Goal: Task Accomplishment & Management: Use online tool/utility

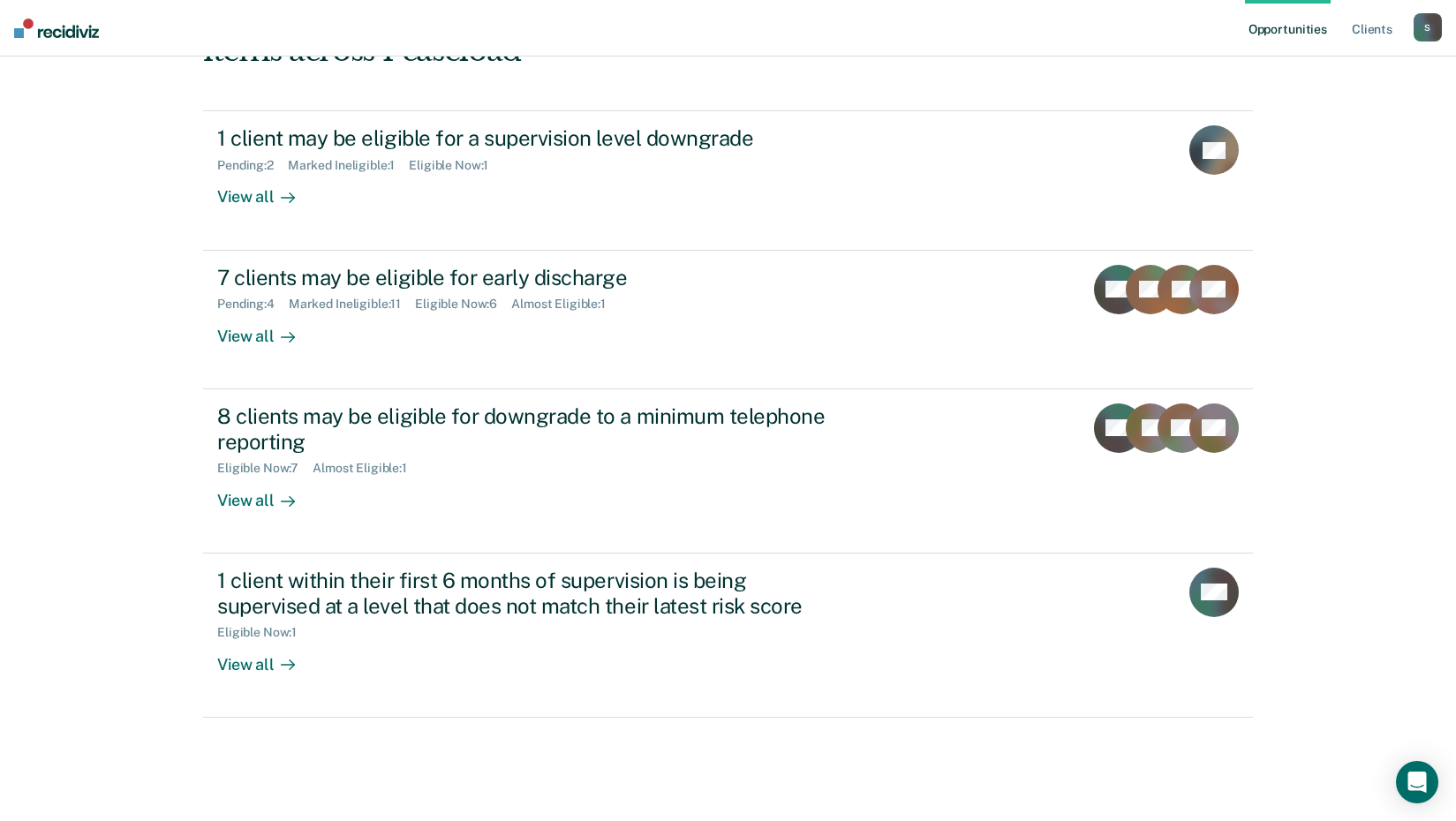
scroll to position [245, 0]
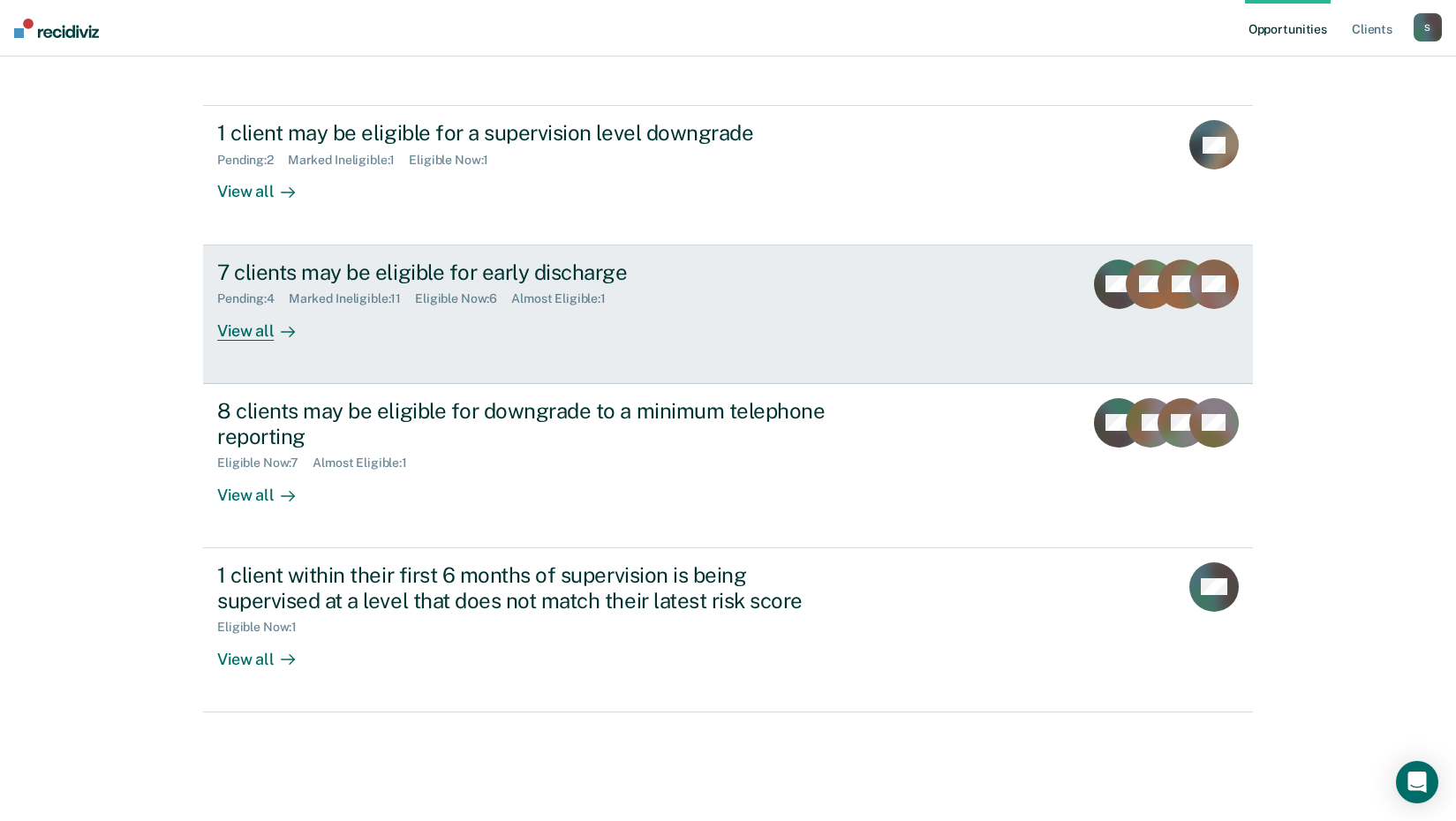
click at [241, 342] on link "7 clients may be eligible for early discharge Pending : 4 Marked Ineligible : 1…" at bounding box center [728, 315] width 1050 height 138
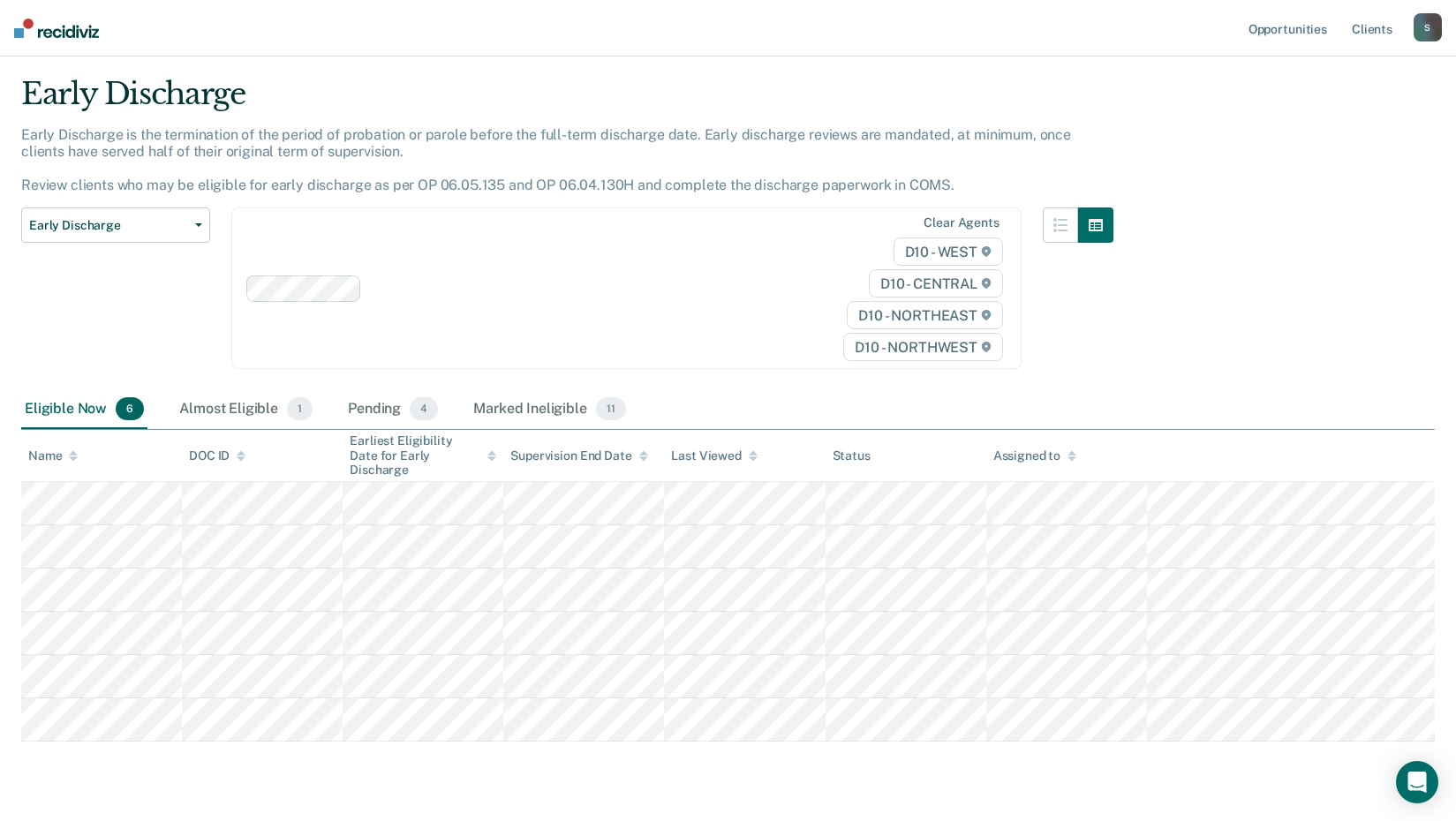
scroll to position [85, 0]
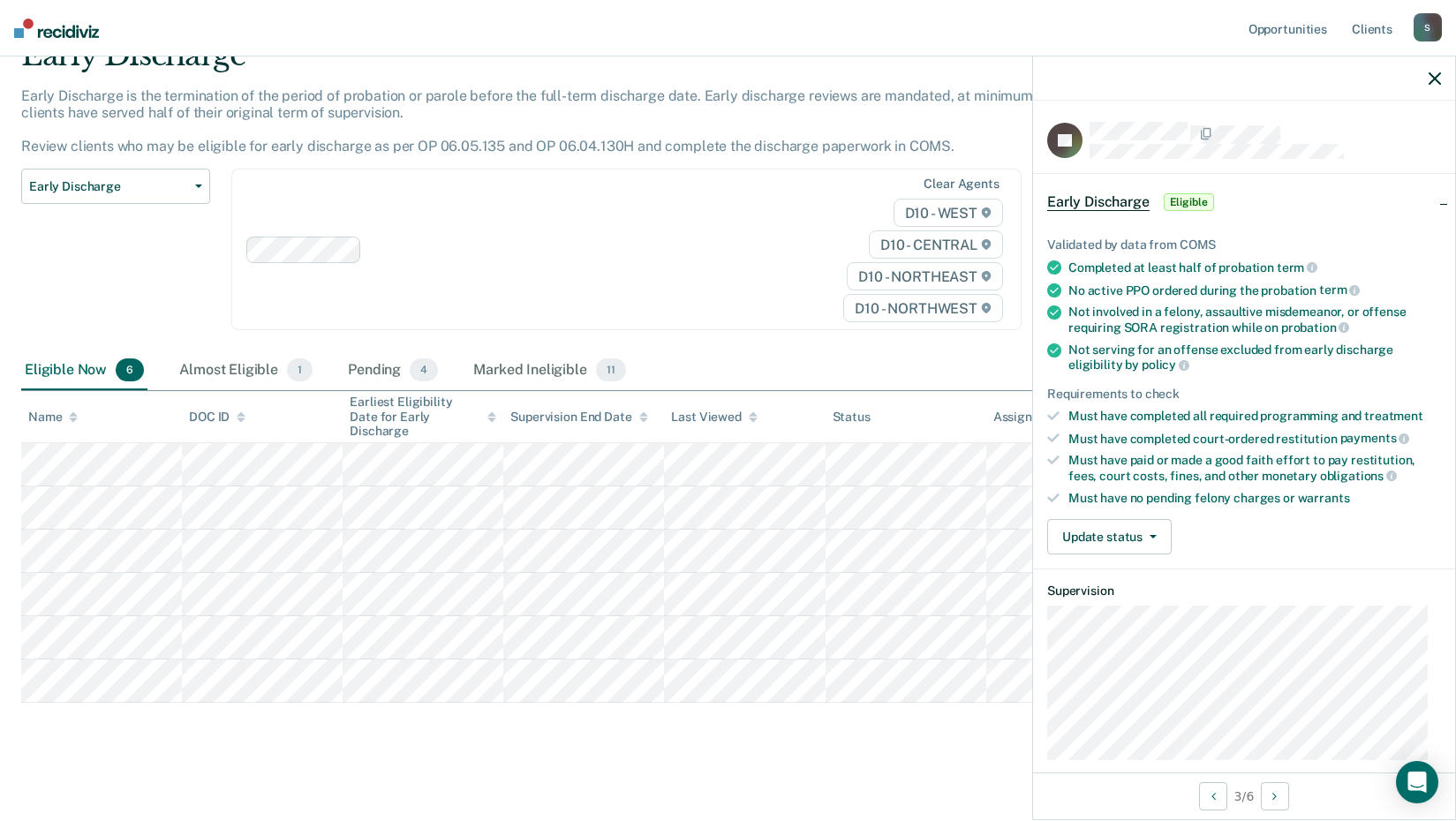
click at [1153, 492] on div "Must have no pending felony charges or warrants" at bounding box center [1254, 498] width 372 height 15
click at [1154, 526] on button "Update status" at bounding box center [1109, 536] width 125 height 35
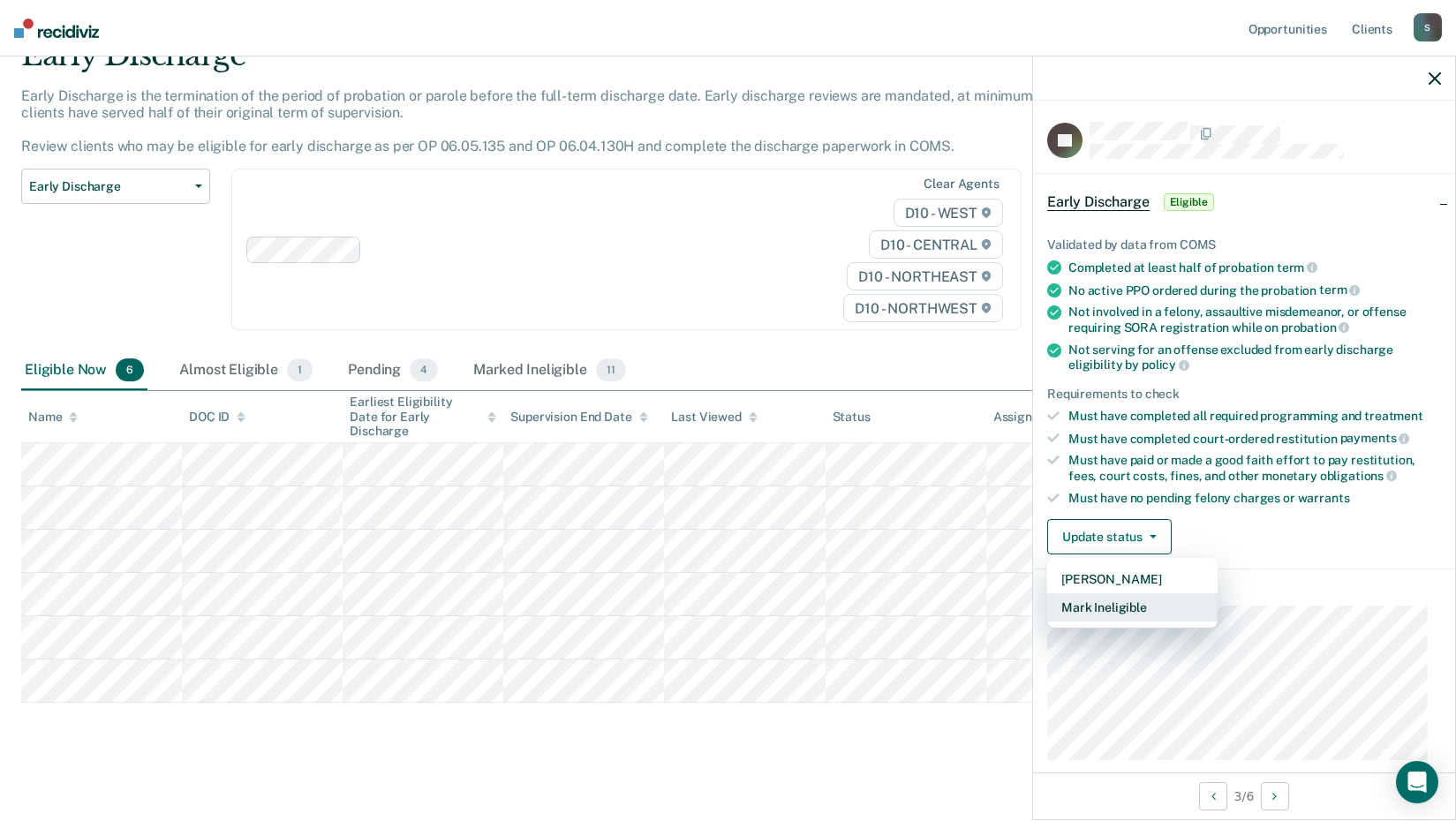
click at [1119, 611] on button "Mark Ineligible" at bounding box center [1132, 607] width 170 height 28
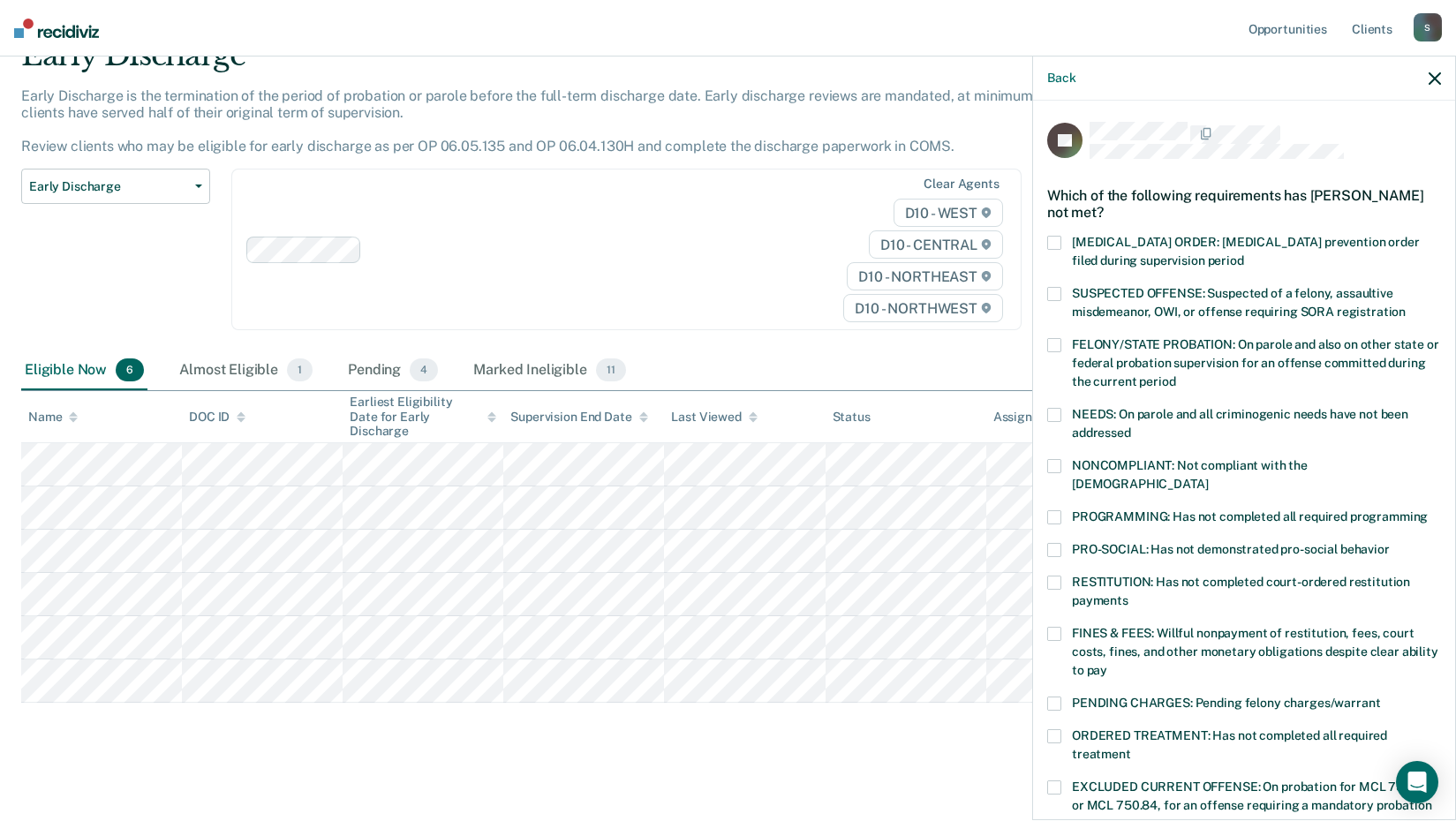
click at [1053, 469] on span at bounding box center [1055, 466] width 15 height 15
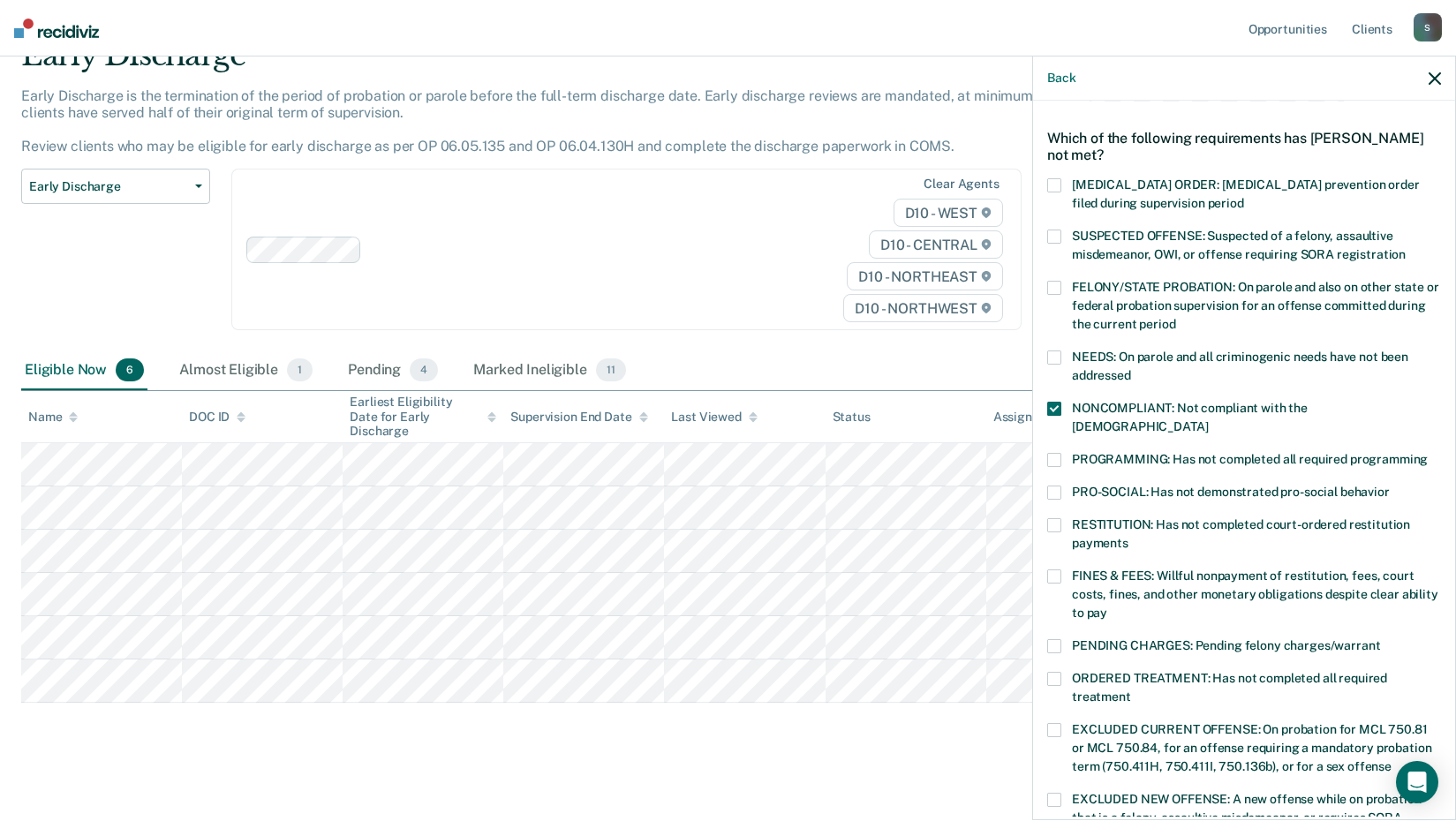
scroll to position [88, 0]
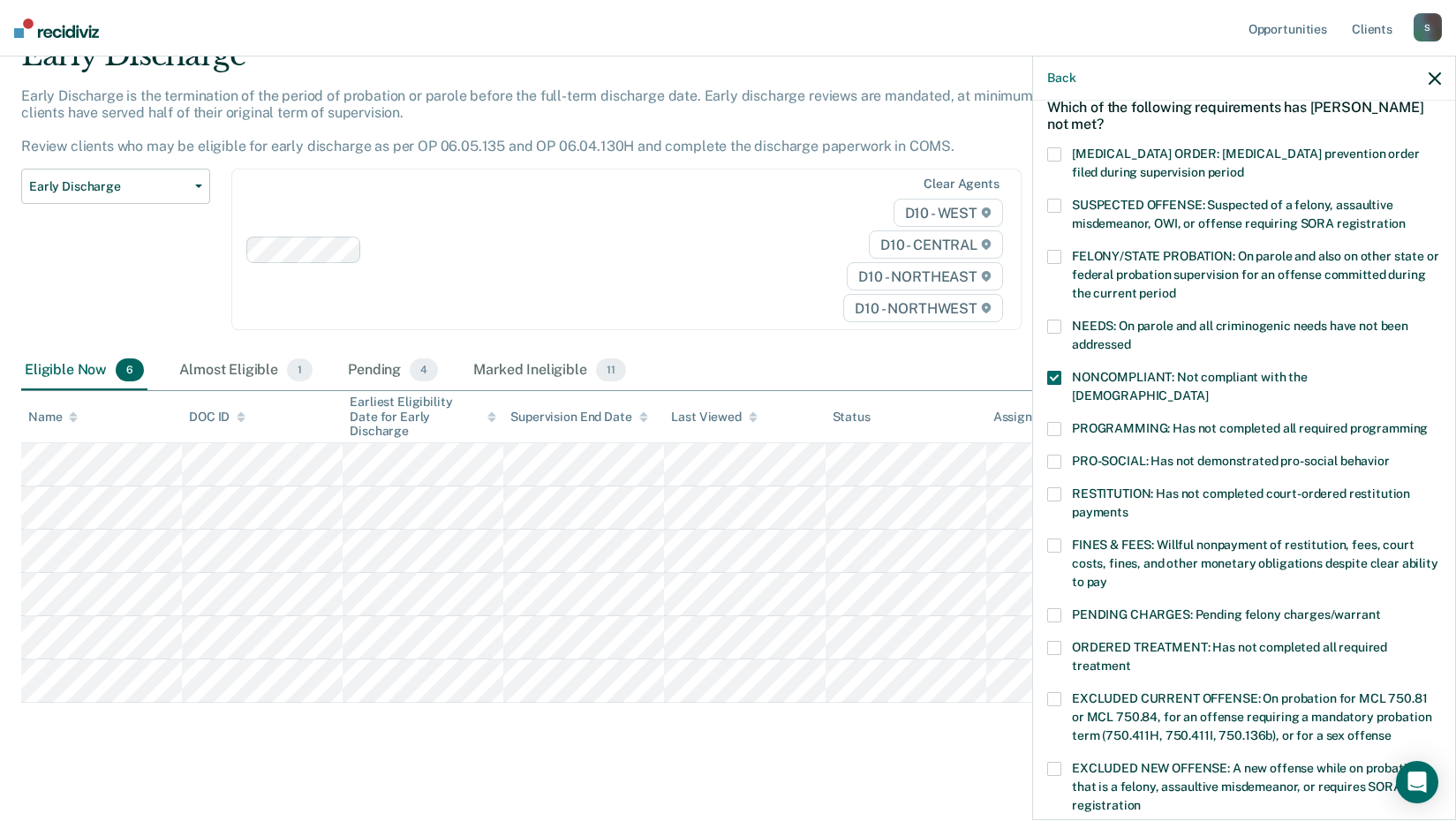
click at [1054, 608] on span at bounding box center [1055, 615] width 15 height 15
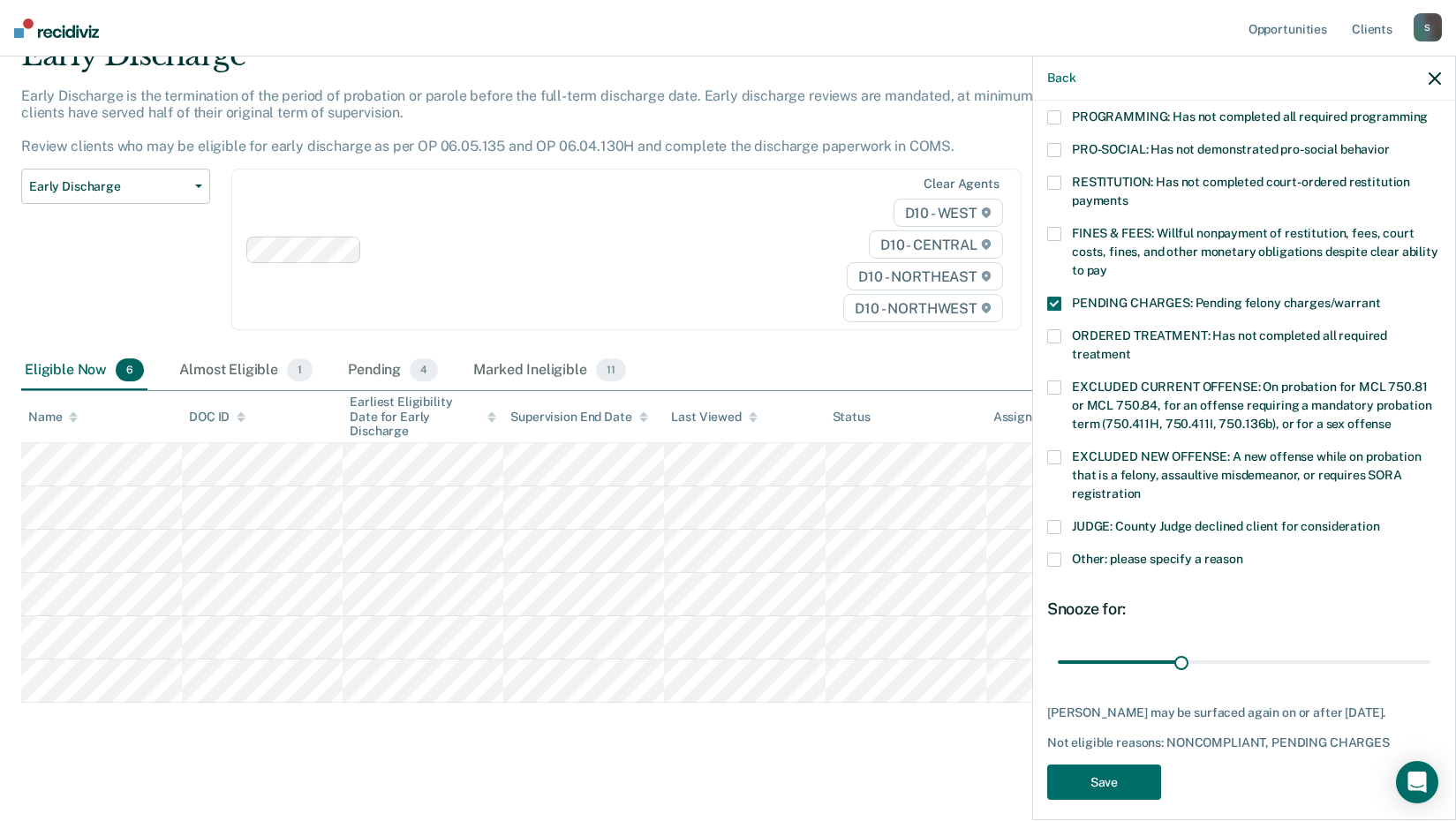
scroll to position [410, 0]
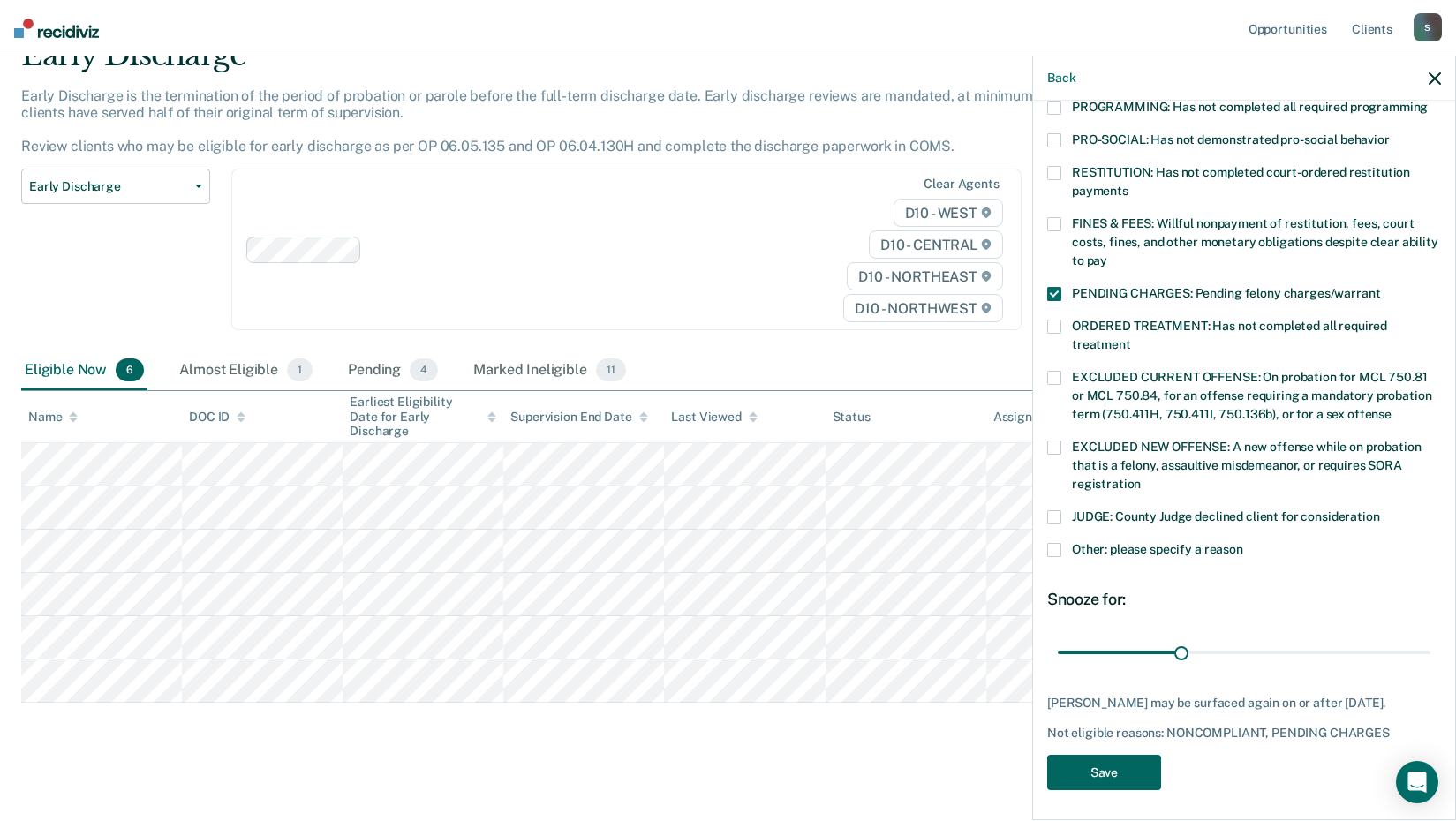
click at [1127, 769] on button "Save" at bounding box center [1104, 773] width 114 height 36
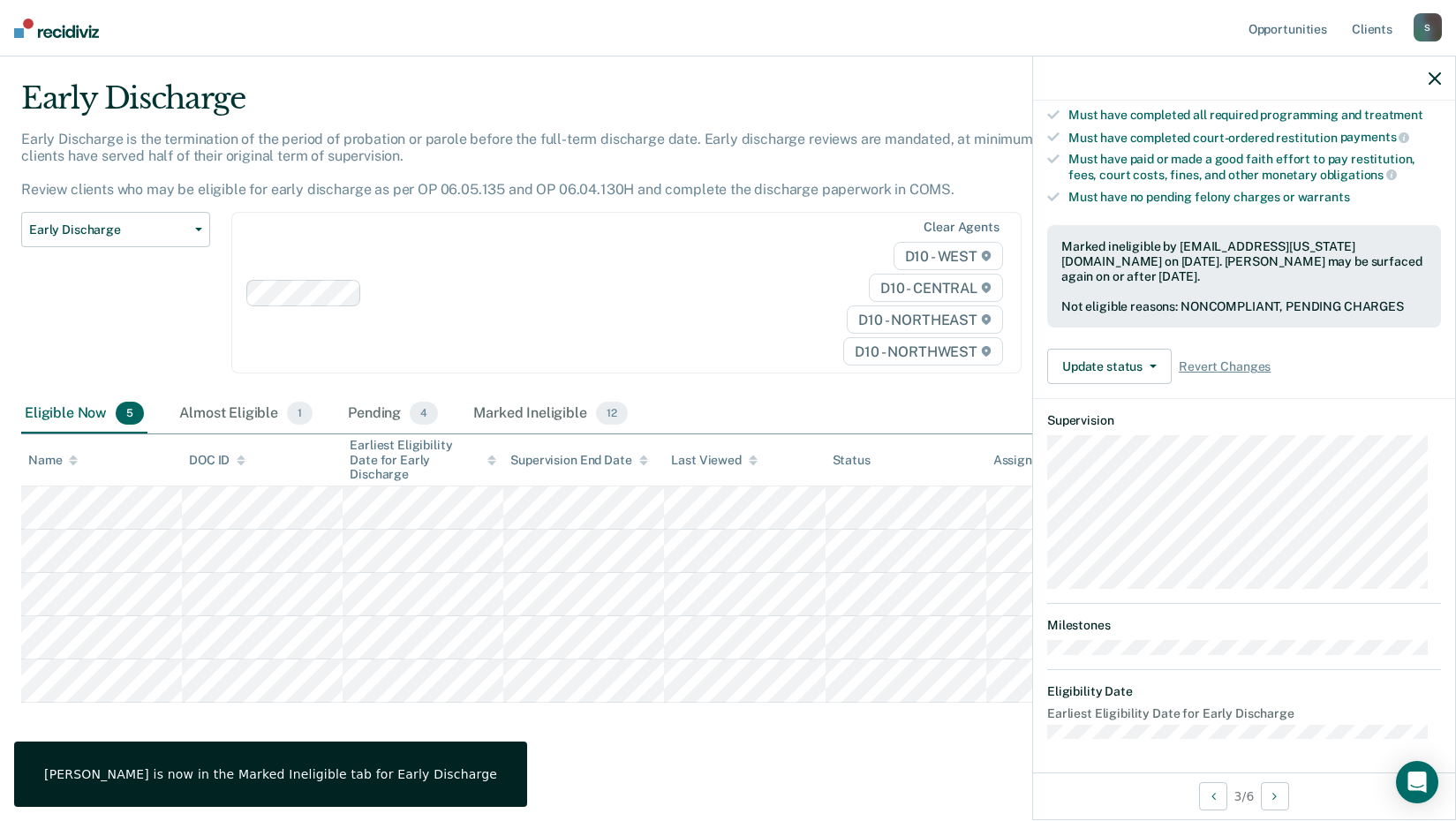
scroll to position [170, 0]
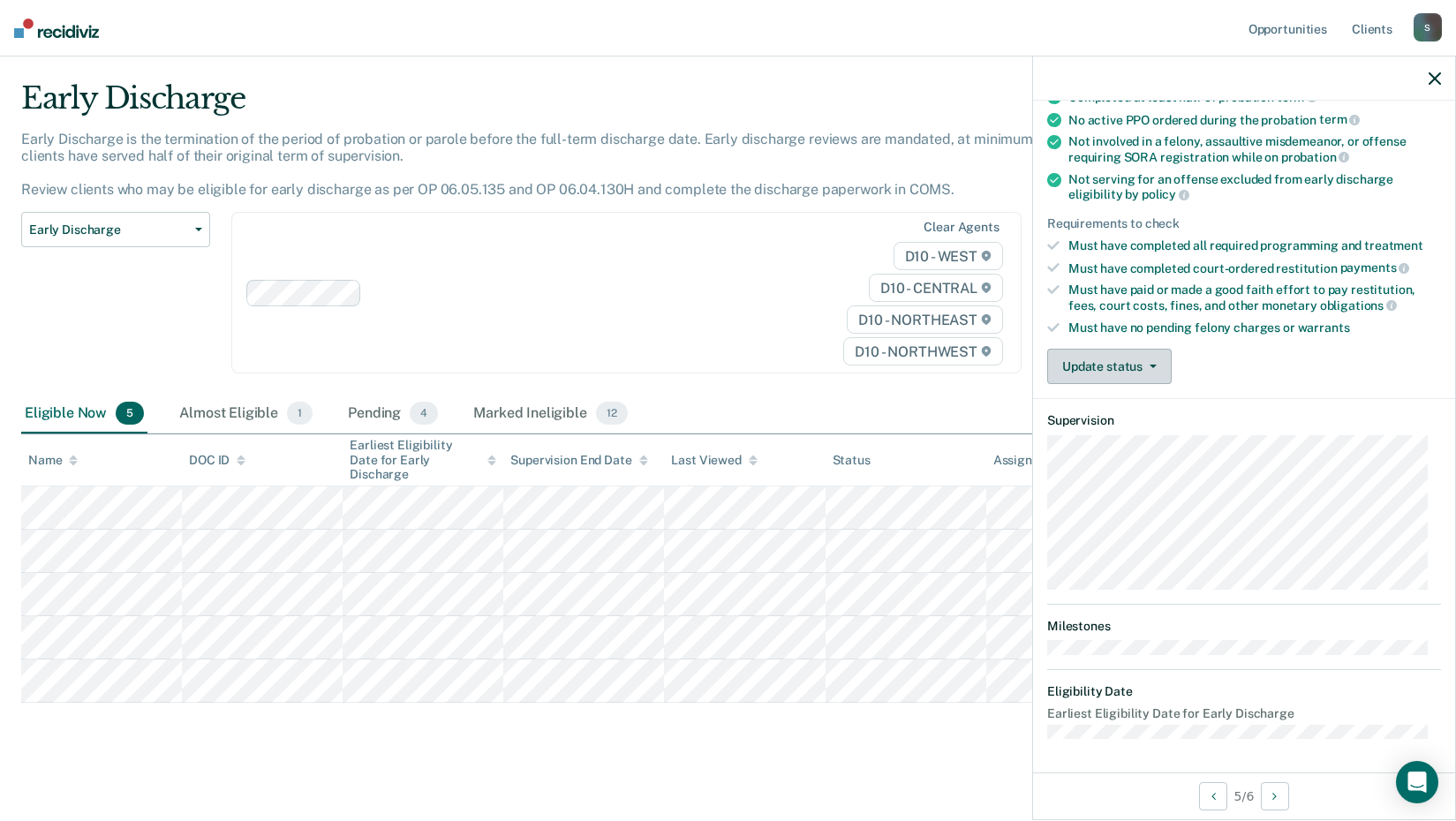
click at [1129, 366] on button "Update status" at bounding box center [1109, 366] width 125 height 35
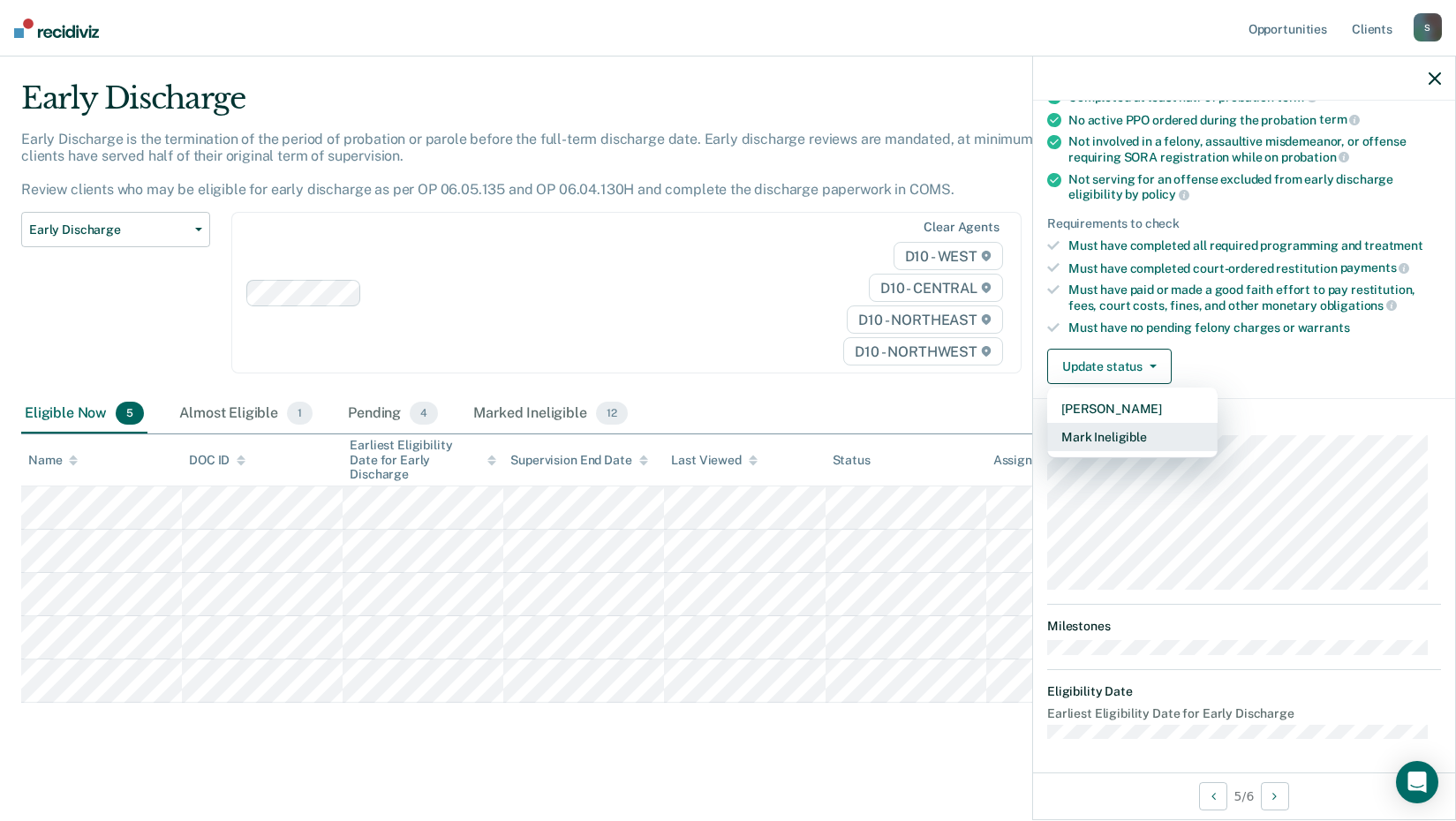
click at [1158, 439] on button "Mark Ineligible" at bounding box center [1132, 437] width 170 height 28
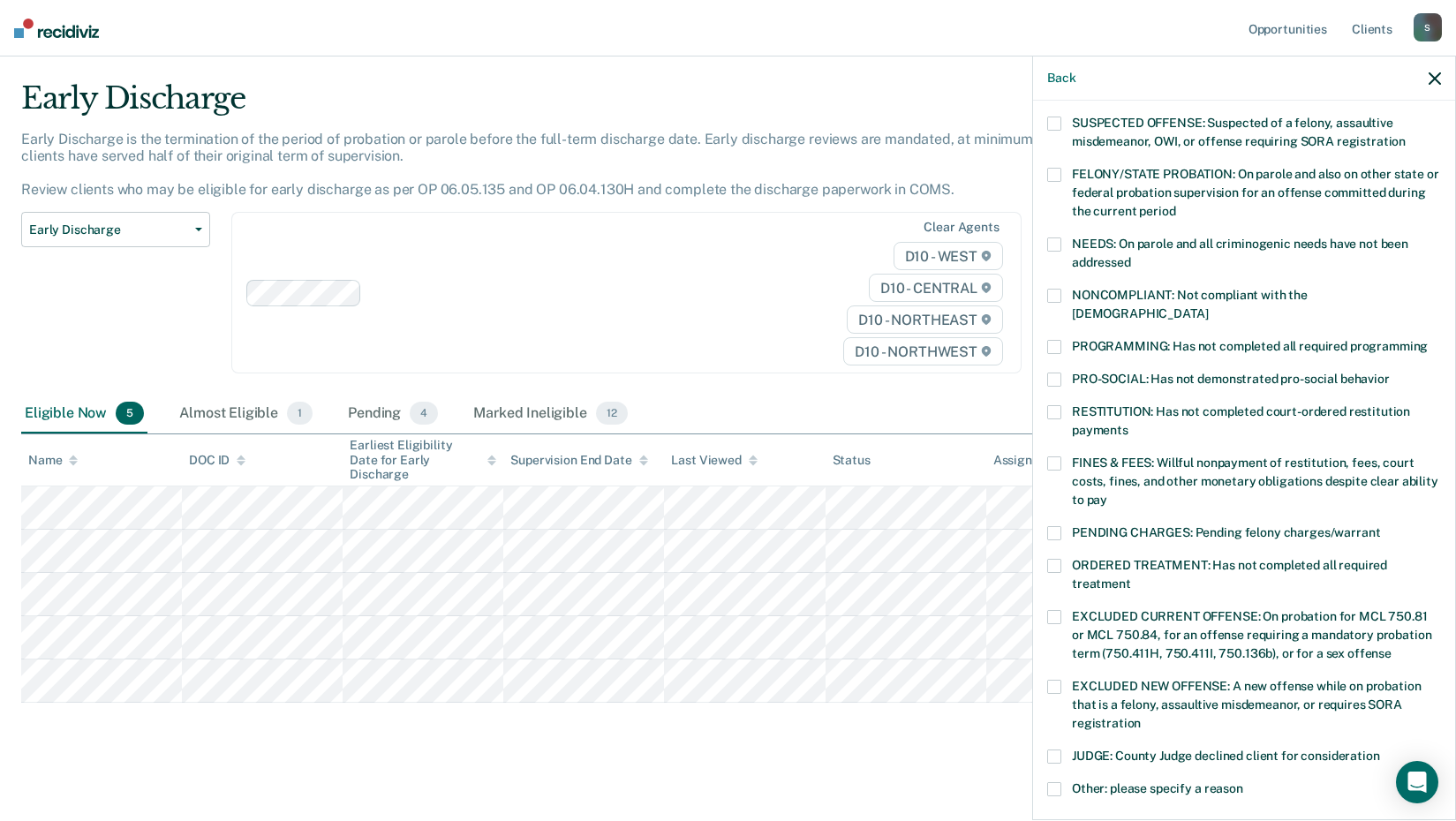
click at [1058, 340] on span at bounding box center [1055, 348] width 15 height 15
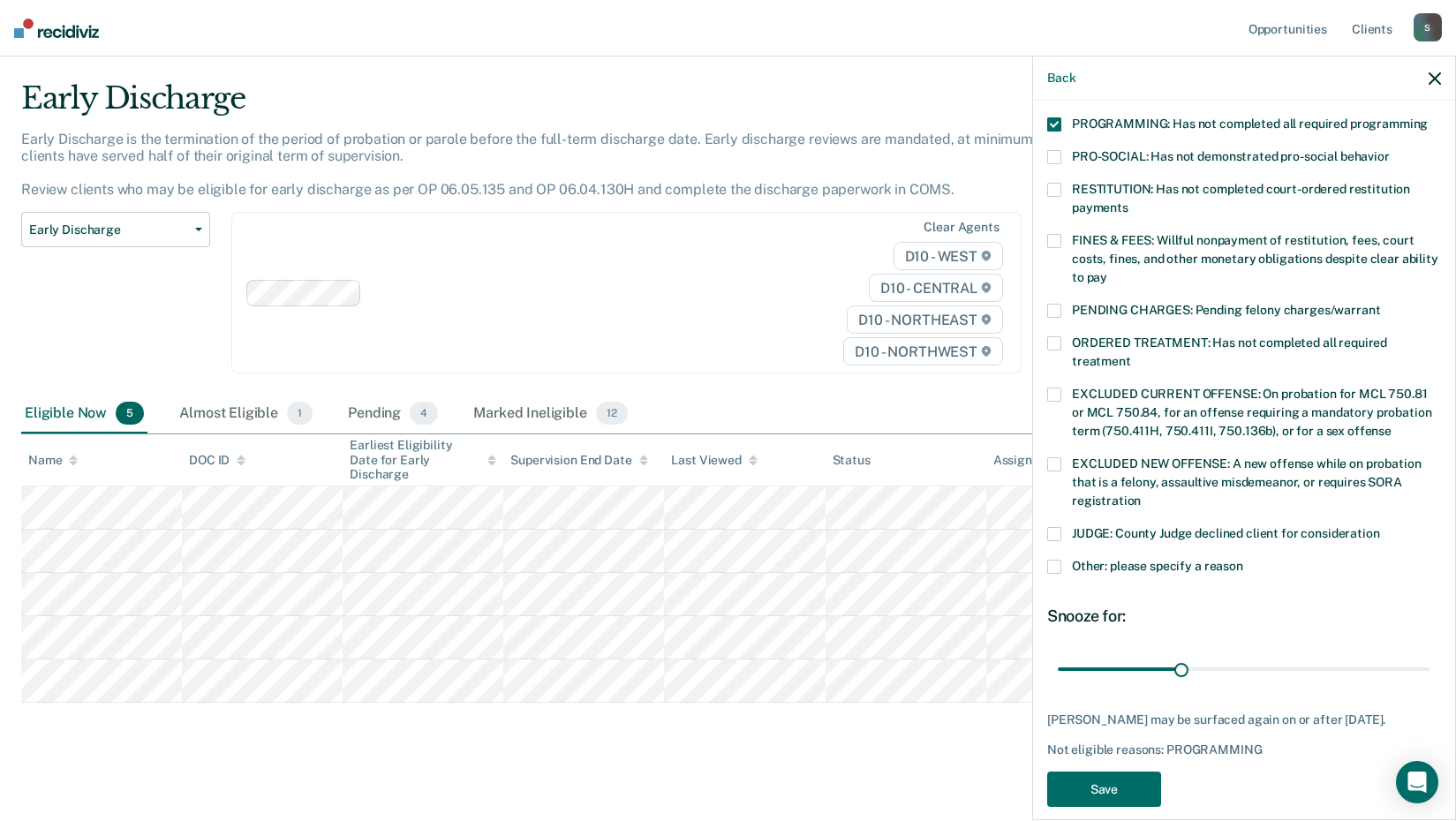
scroll to position [410, 0]
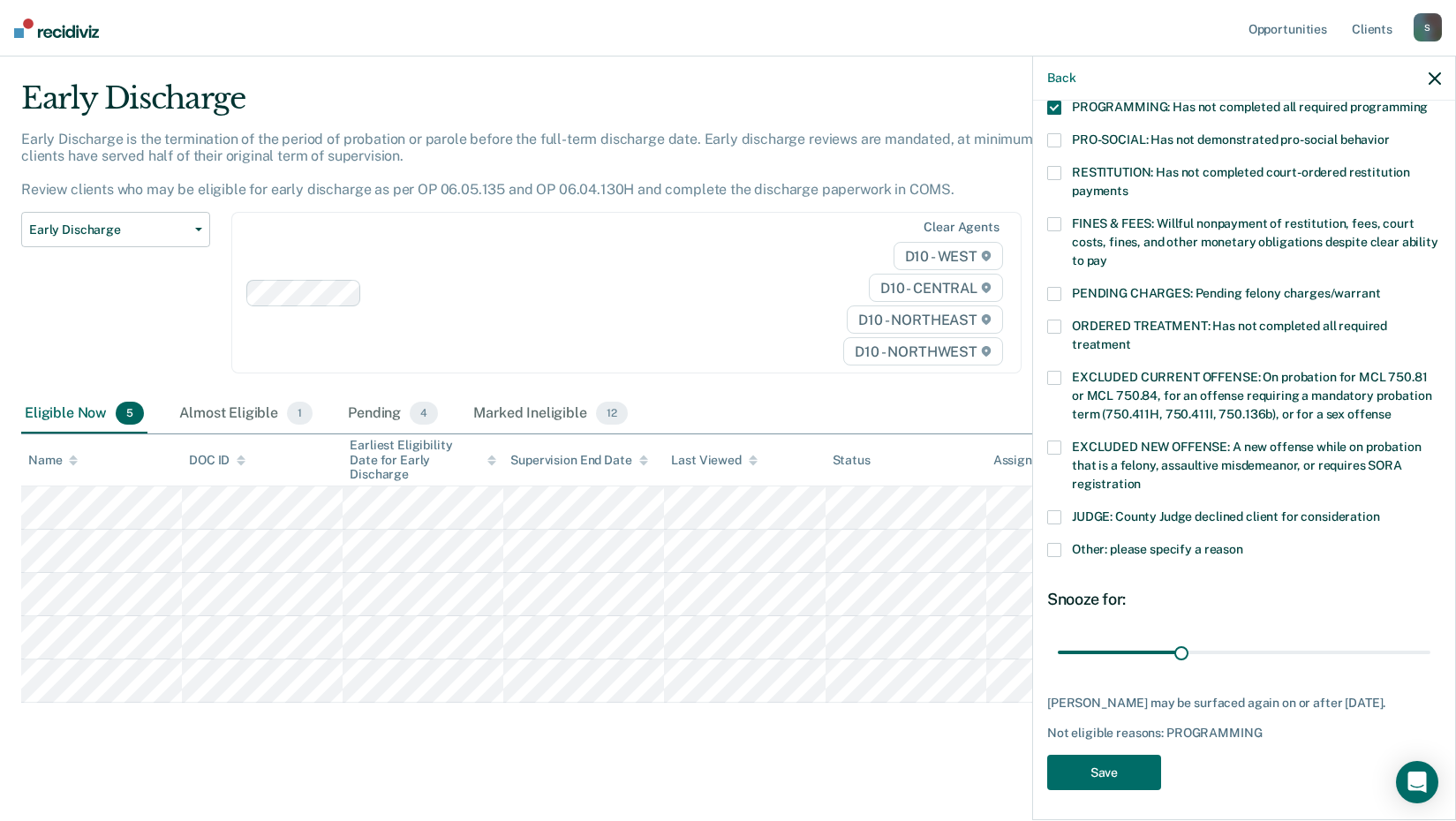
click at [1077, 795] on div "DS Which of the following requirements has [PERSON_NAME] not met? [MEDICAL_DATA…" at bounding box center [1244, 257] width 394 height 1090
click at [1083, 776] on button "Save" at bounding box center [1104, 773] width 114 height 36
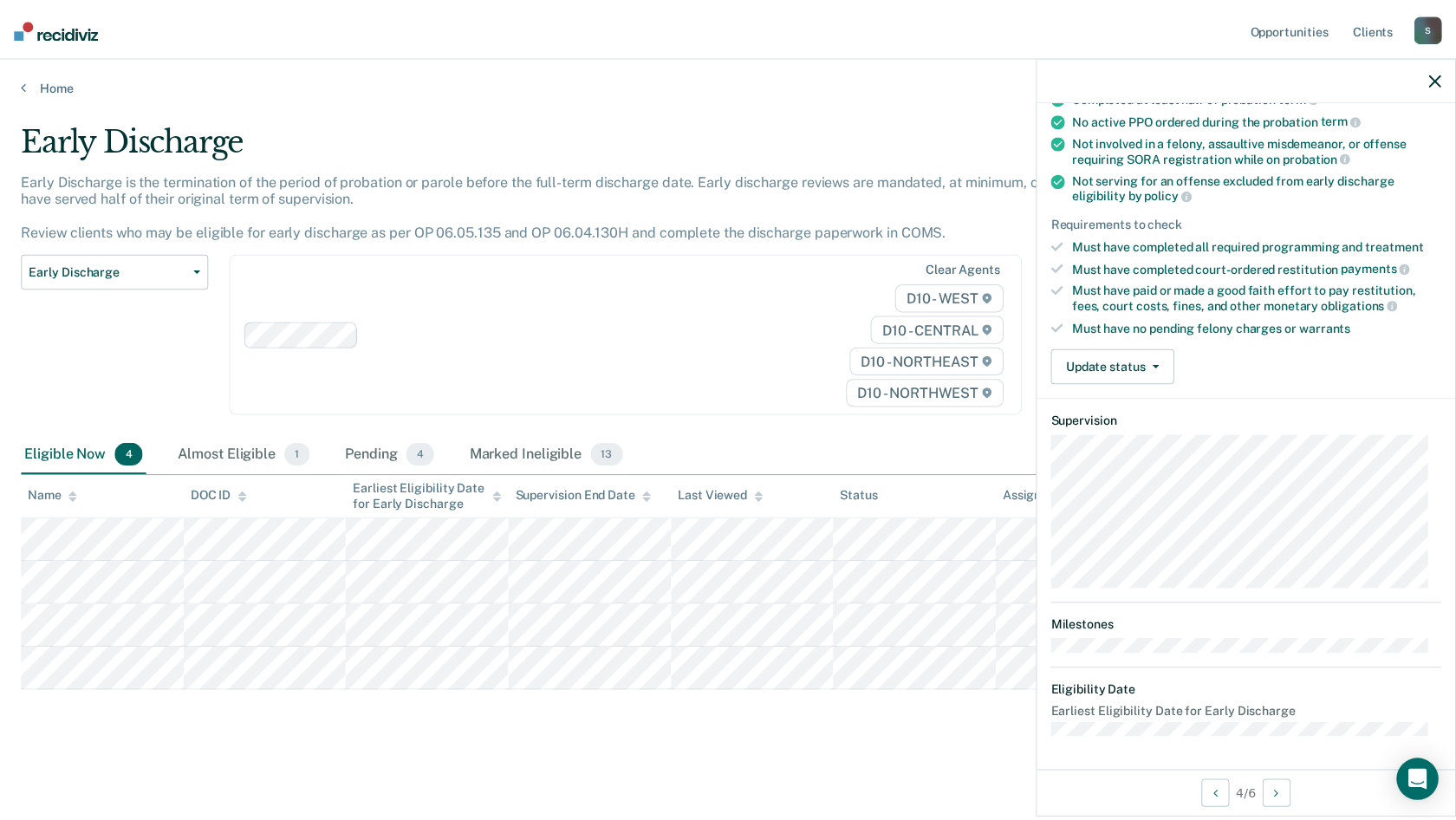
scroll to position [154, 0]
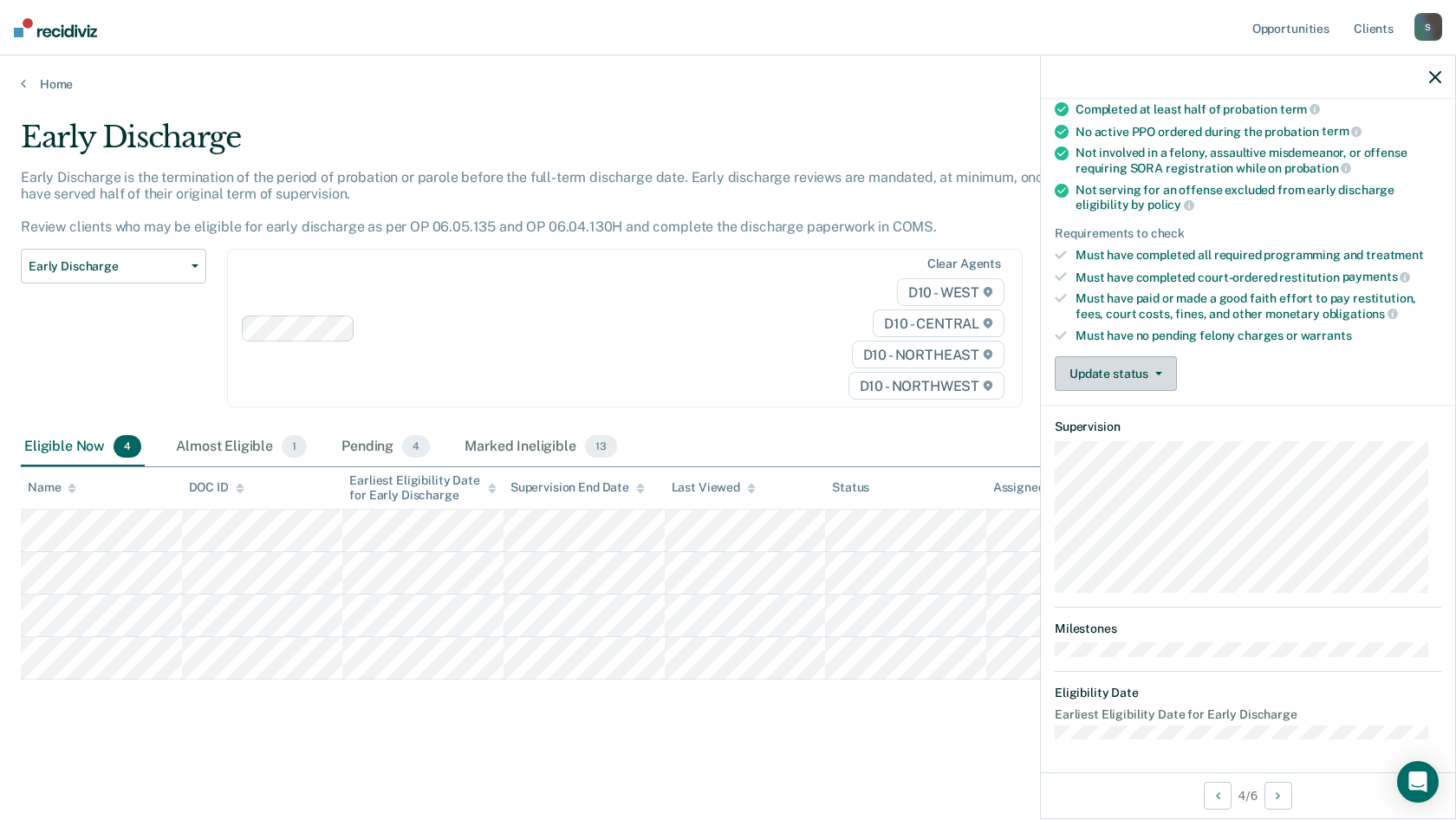
click at [1078, 369] on button "Update status" at bounding box center [1116, 373] width 122 height 35
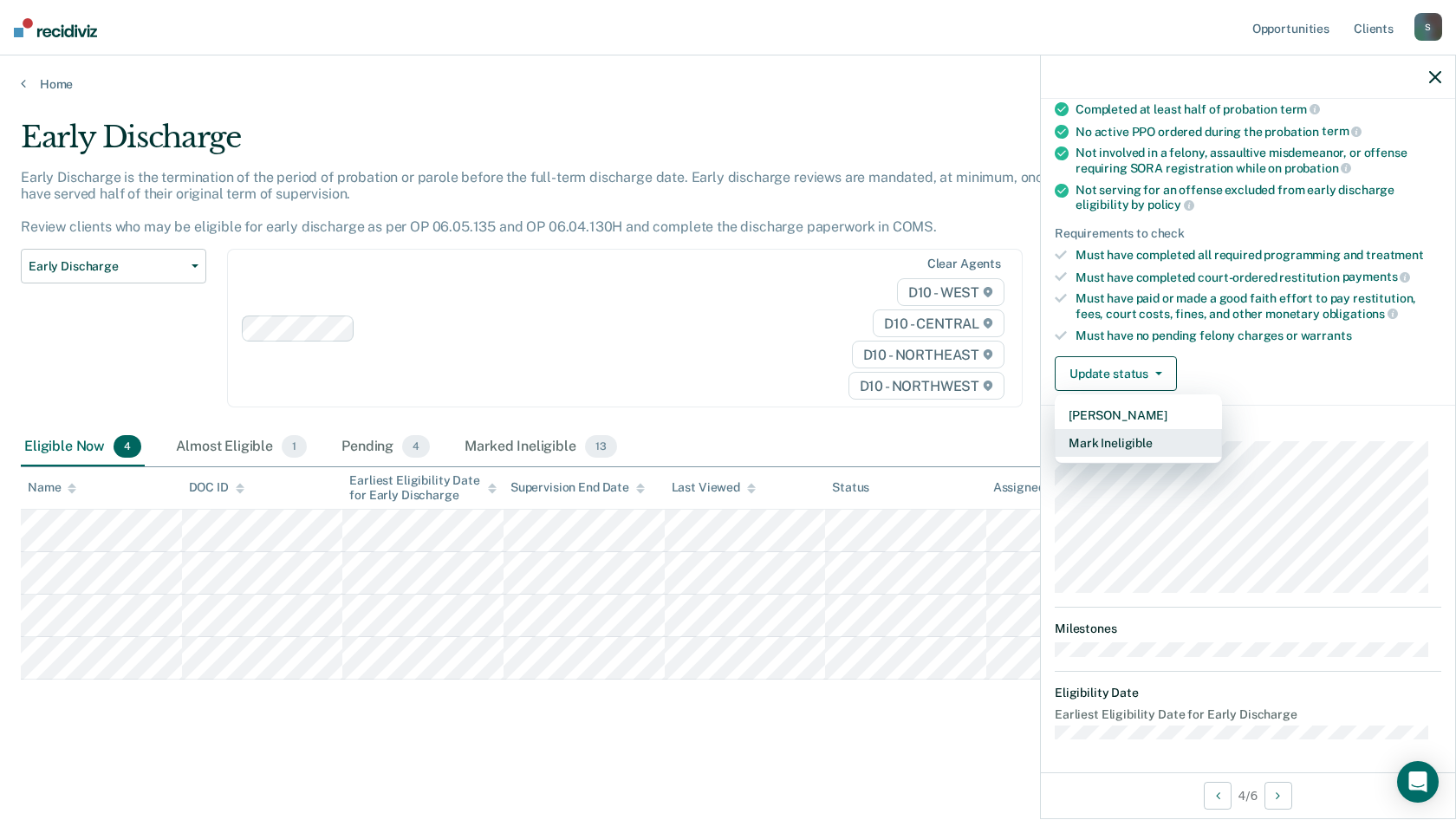
click at [1113, 450] on button "Mark Ineligible" at bounding box center [1138, 442] width 167 height 28
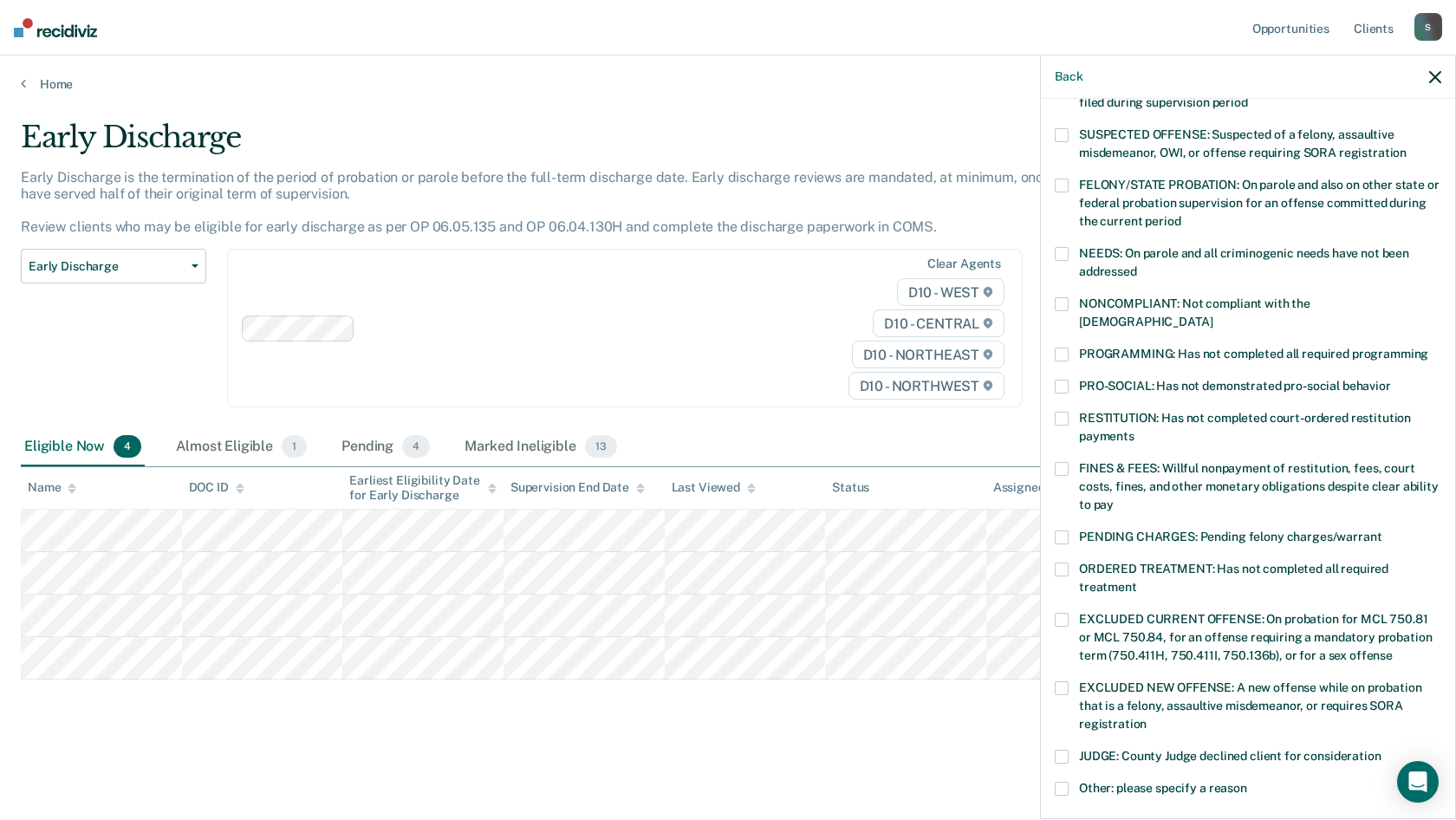
click at [1066, 347] on span at bounding box center [1062, 355] width 14 height 14
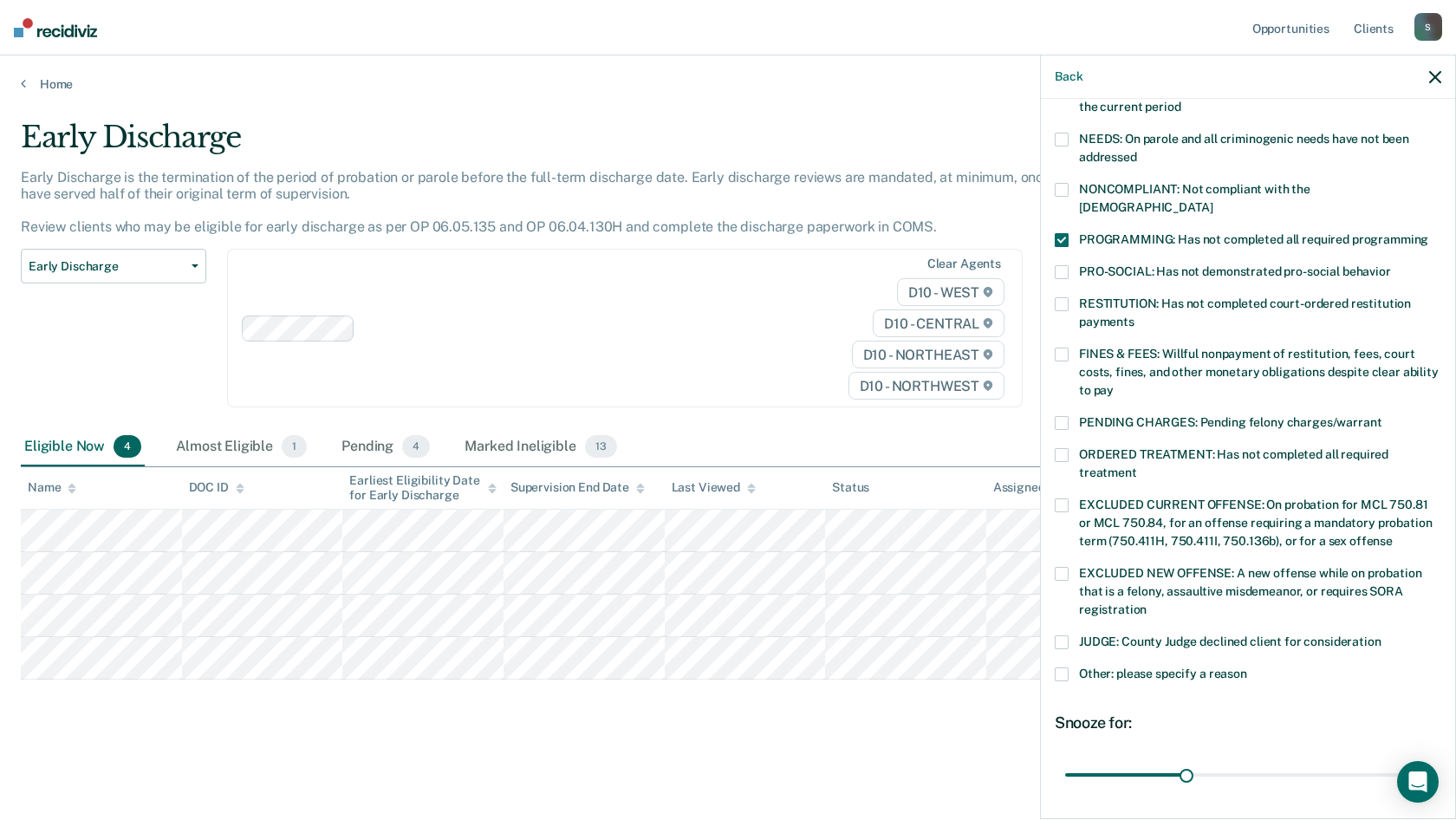
scroll to position [389, 0]
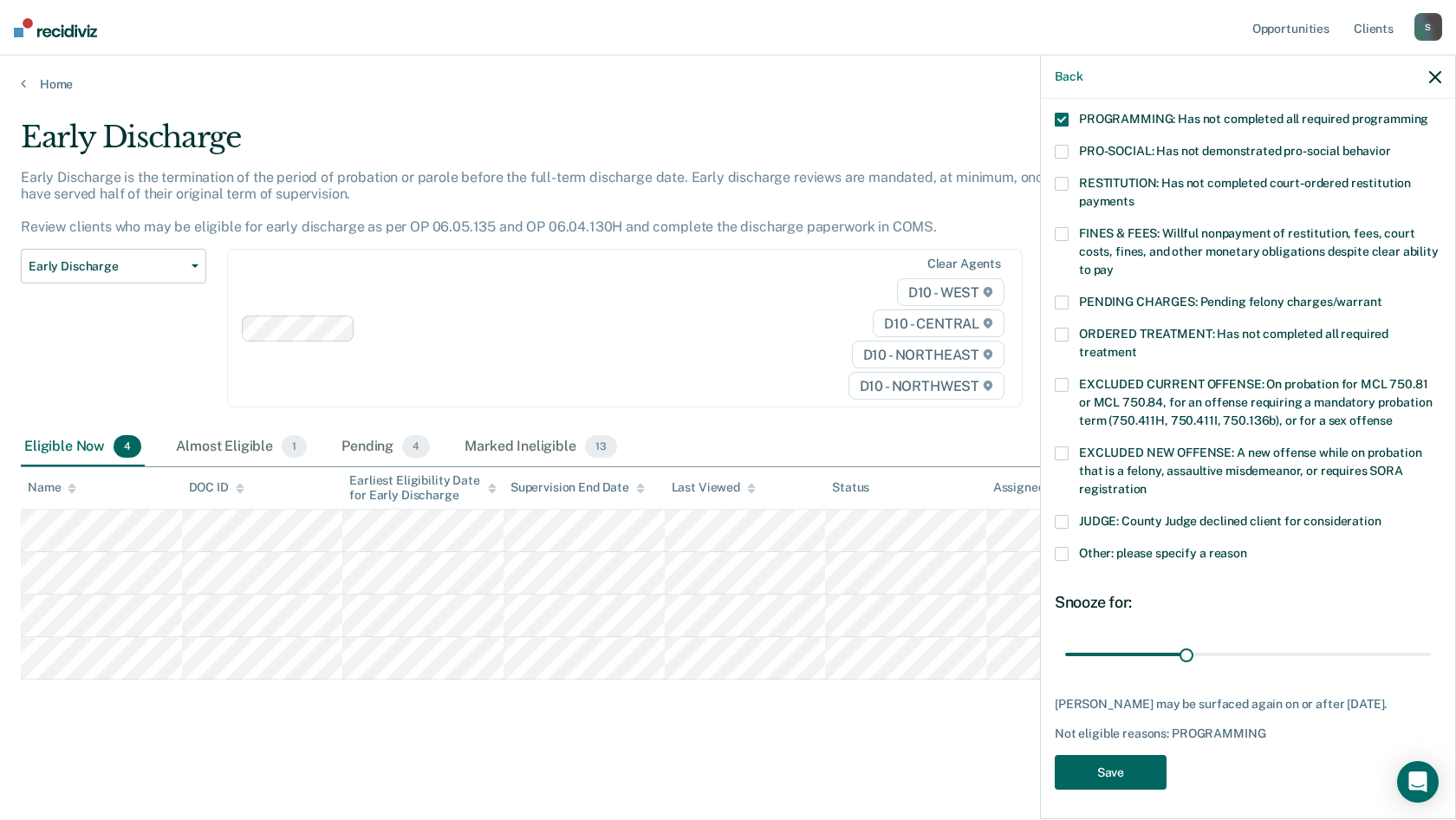
click at [1104, 755] on button "Save" at bounding box center [1110, 773] width 112 height 36
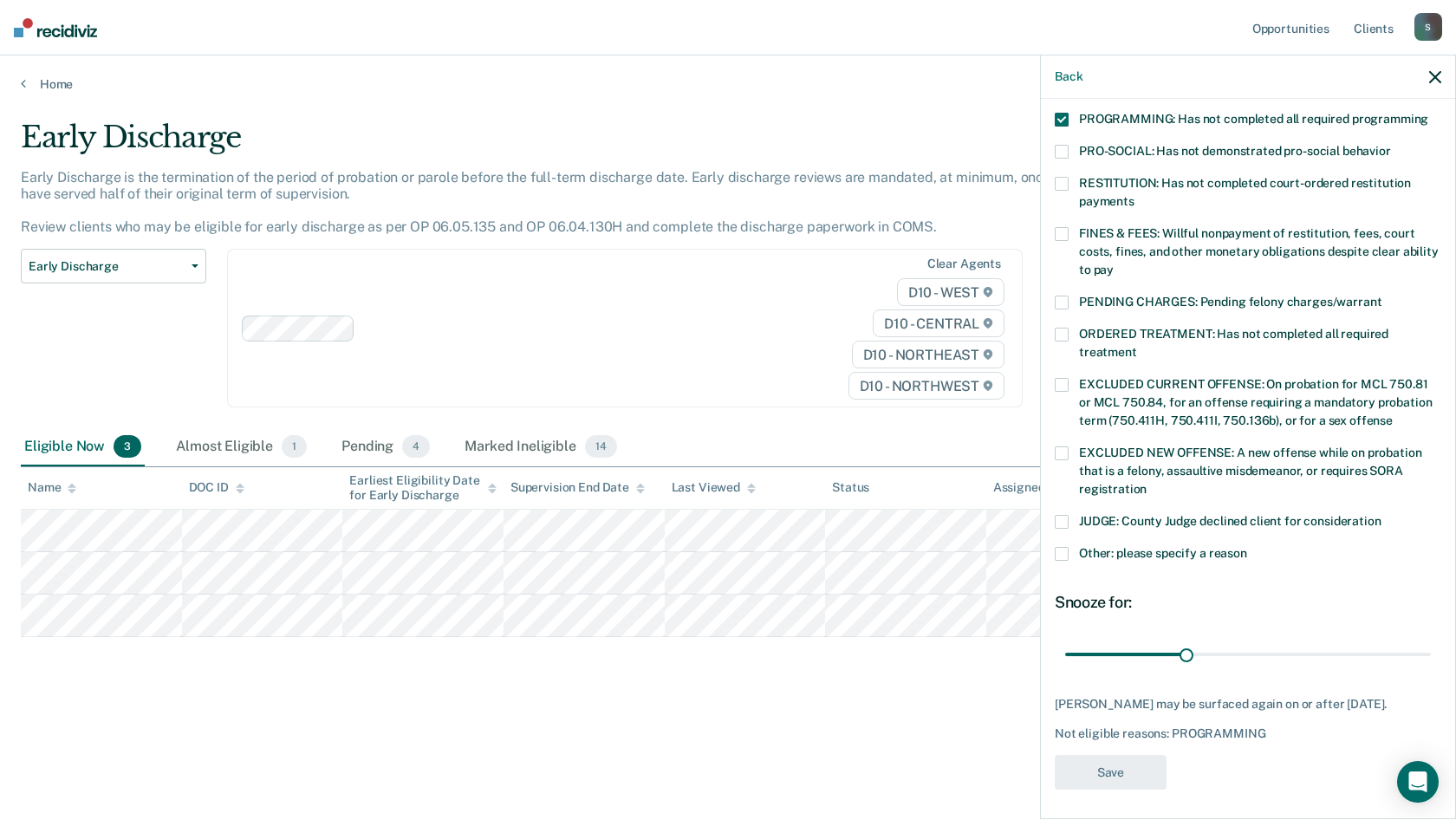
scroll to position [281, 0]
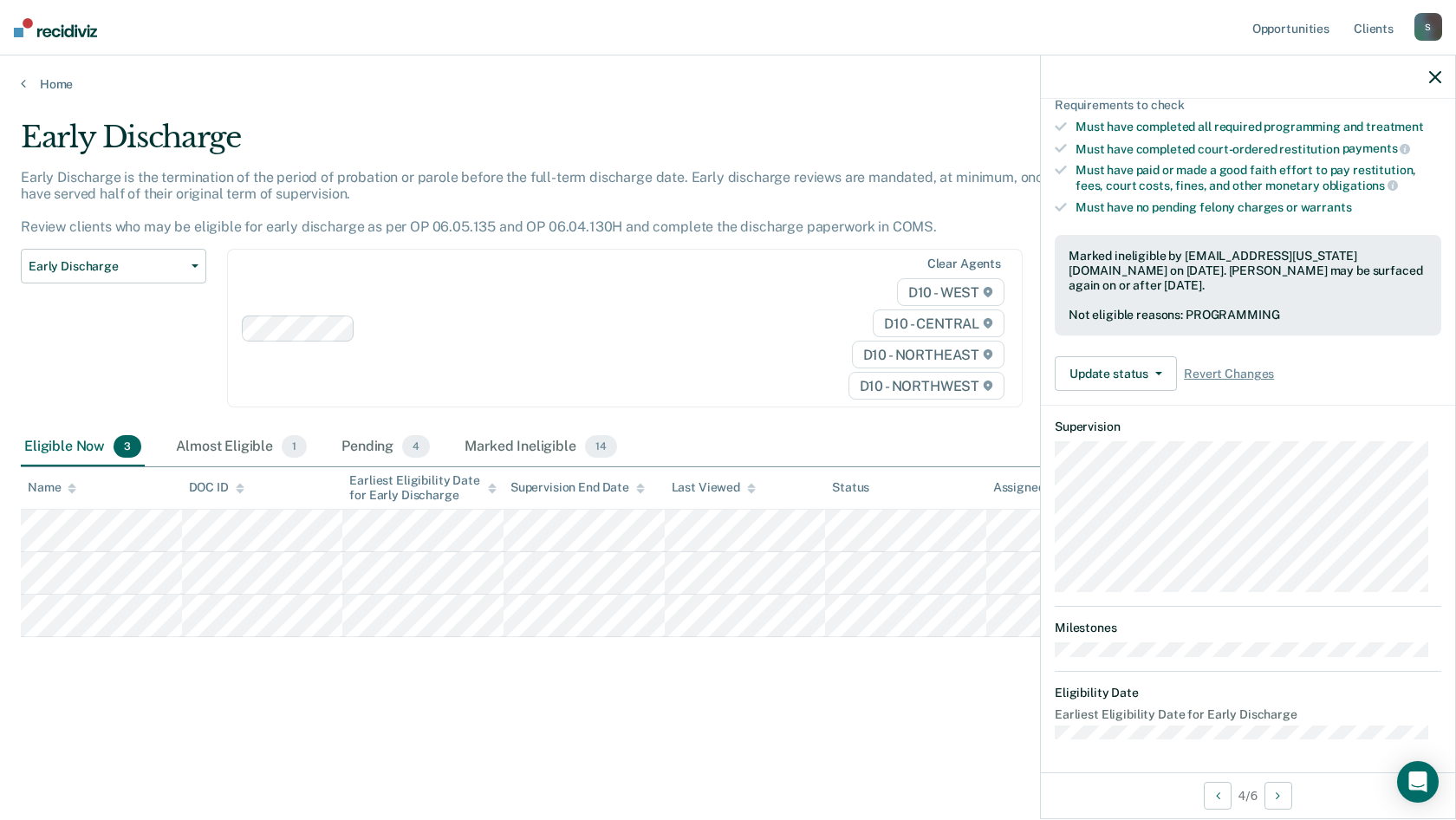
click at [133, 105] on main "Early Discharge Early Discharge is the termination of the period of probation o…" at bounding box center [728, 453] width 1456 height 723
